Goal: Transaction & Acquisition: Book appointment/travel/reservation

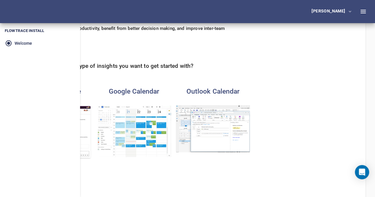
scroll to position [59, 0]
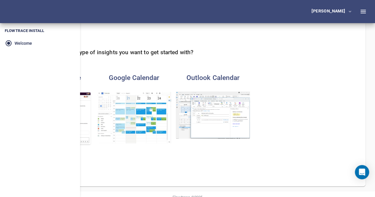
click at [250, 125] on img "button" at bounding box center [213, 115] width 74 height 47
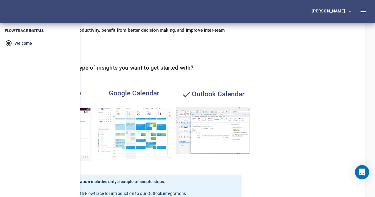
scroll to position [0, 0]
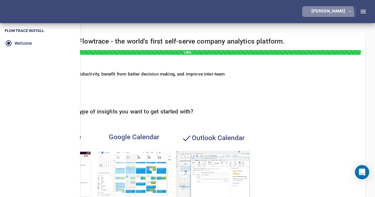
click at [355, 15] on button "[PERSON_NAME]" at bounding box center [329, 11] width 54 height 11
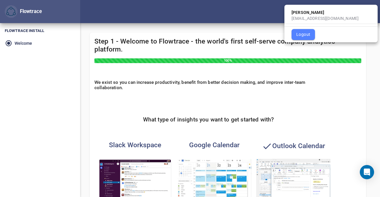
click at [318, 76] on div at bounding box center [190, 98] width 380 height 197
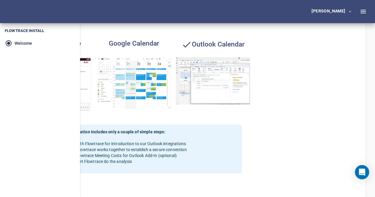
scroll to position [165, 0]
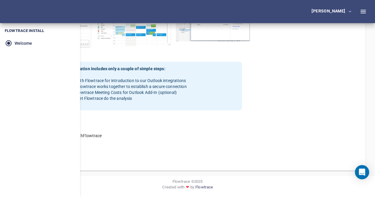
click at [64, 159] on span "Book a call" at bounding box center [53, 158] width 21 height 7
